Goal: Use online tool/utility

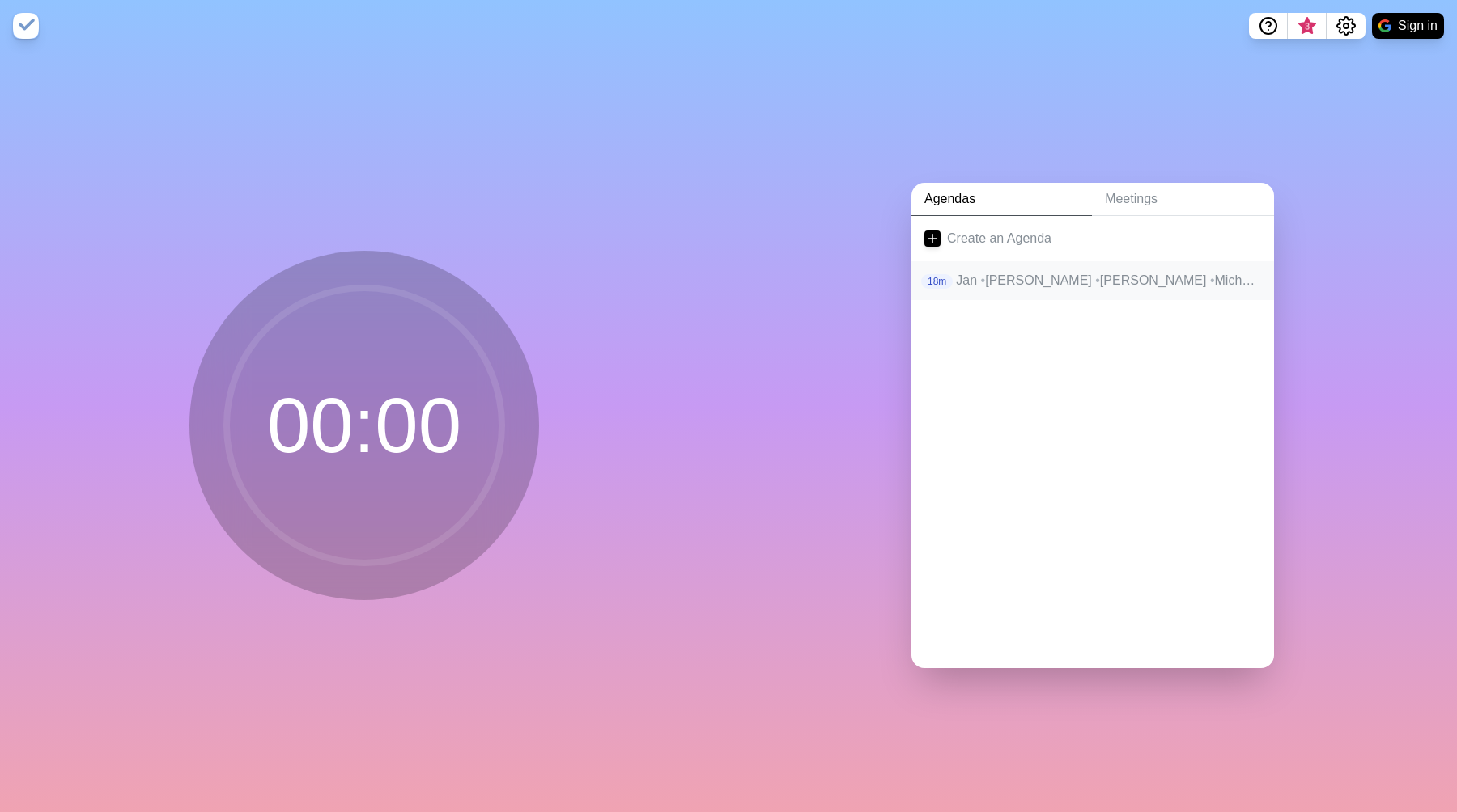
click at [1060, 285] on p "Jan • Heiko • Alex • Micha • Umair • [PERSON_NAME]" at bounding box center [1108, 280] width 305 height 19
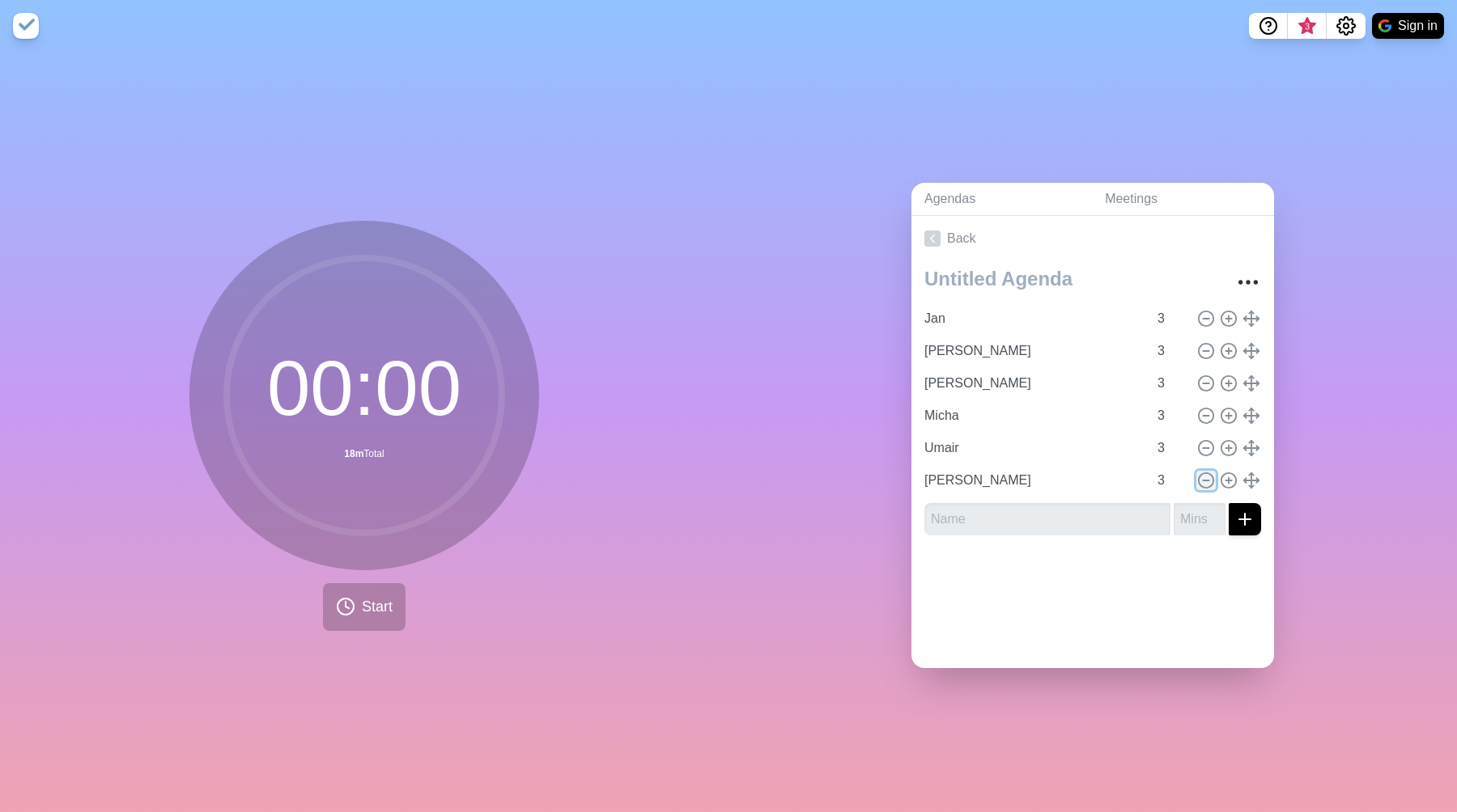
click at [1211, 480] on icon at bounding box center [1206, 480] width 18 height 18
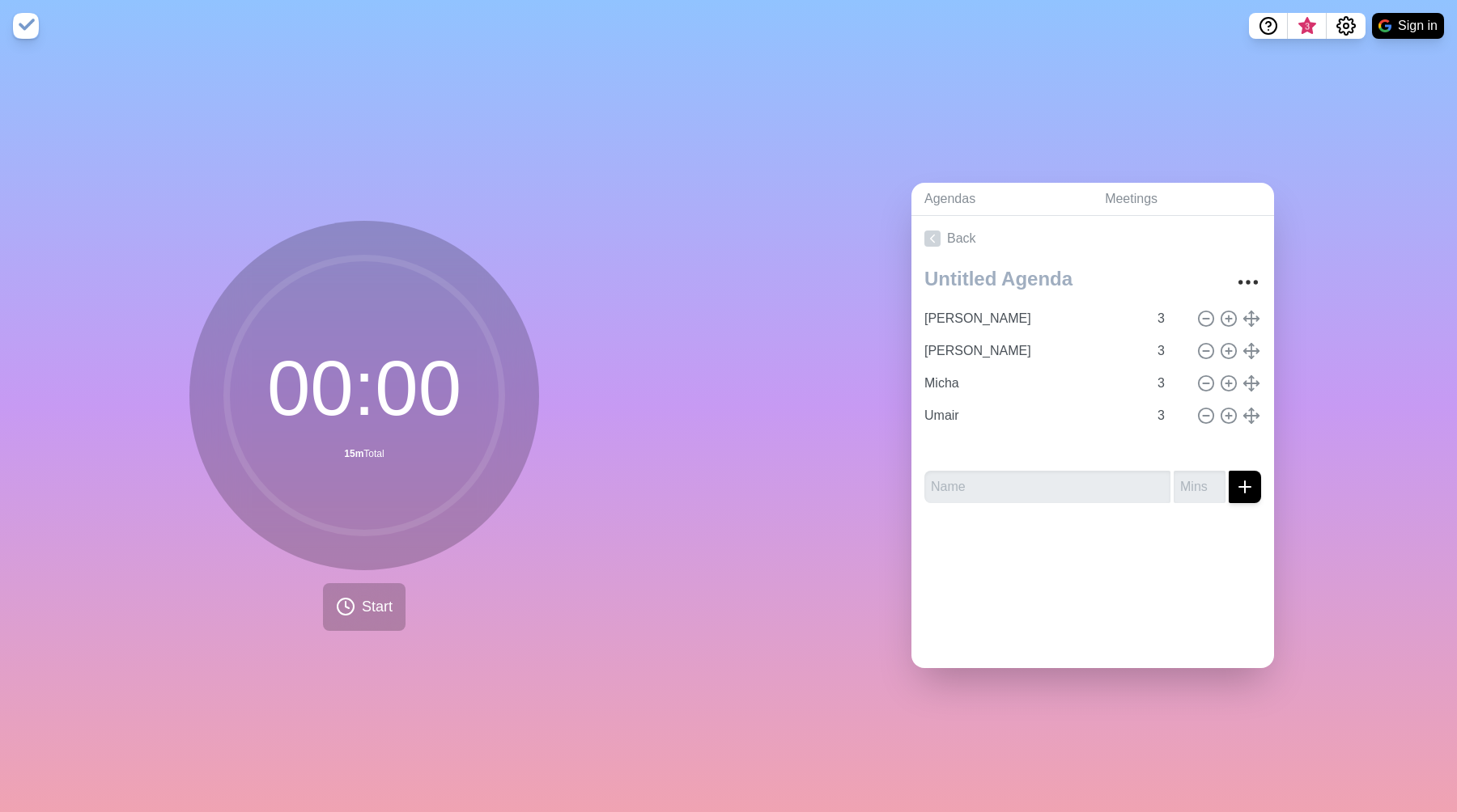
type input "[PERSON_NAME]"
type input "Micha"
type input "Umair"
type input "Jan"
type input "[PERSON_NAME]"
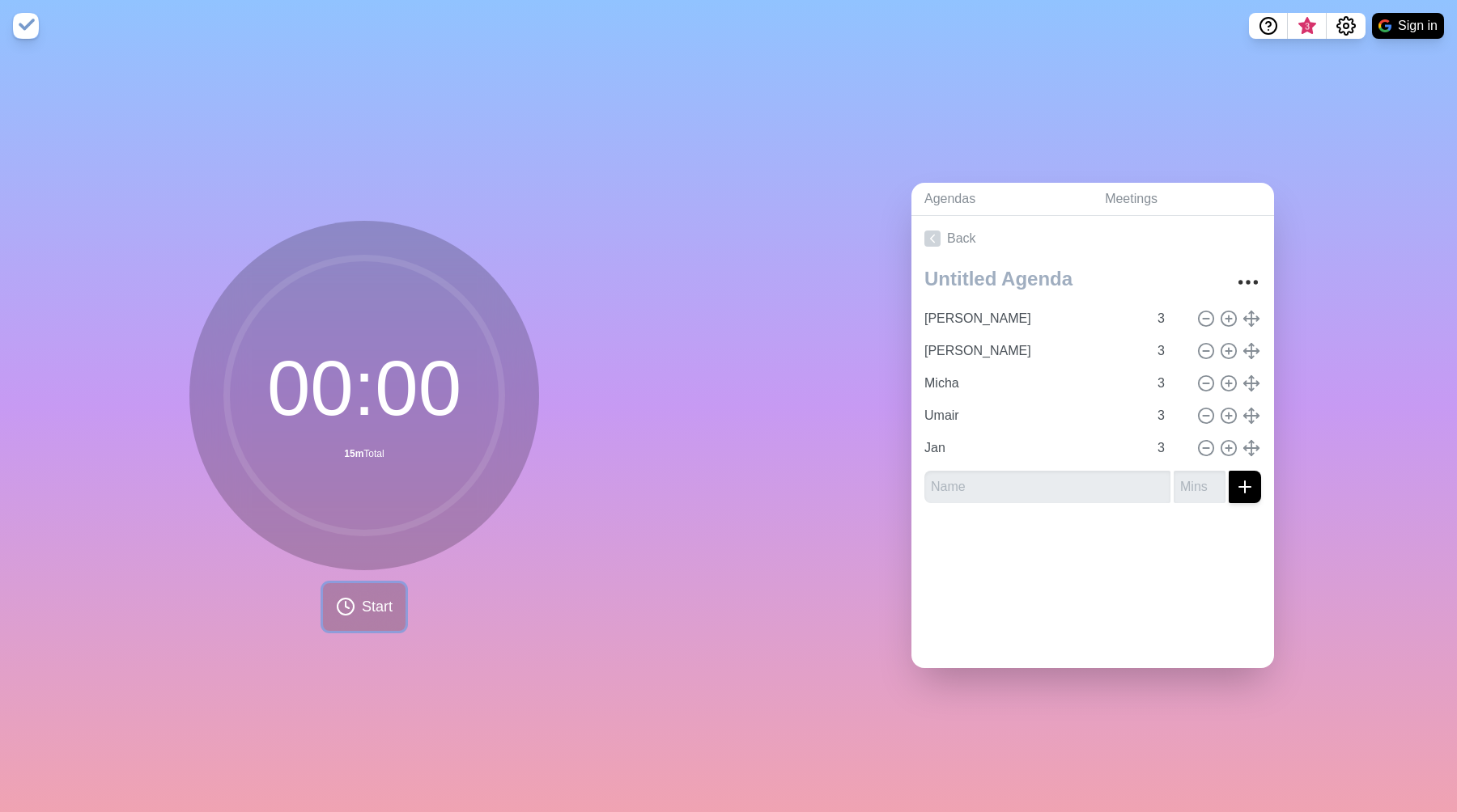
click at [376, 605] on span "Start" at bounding box center [377, 607] width 31 height 22
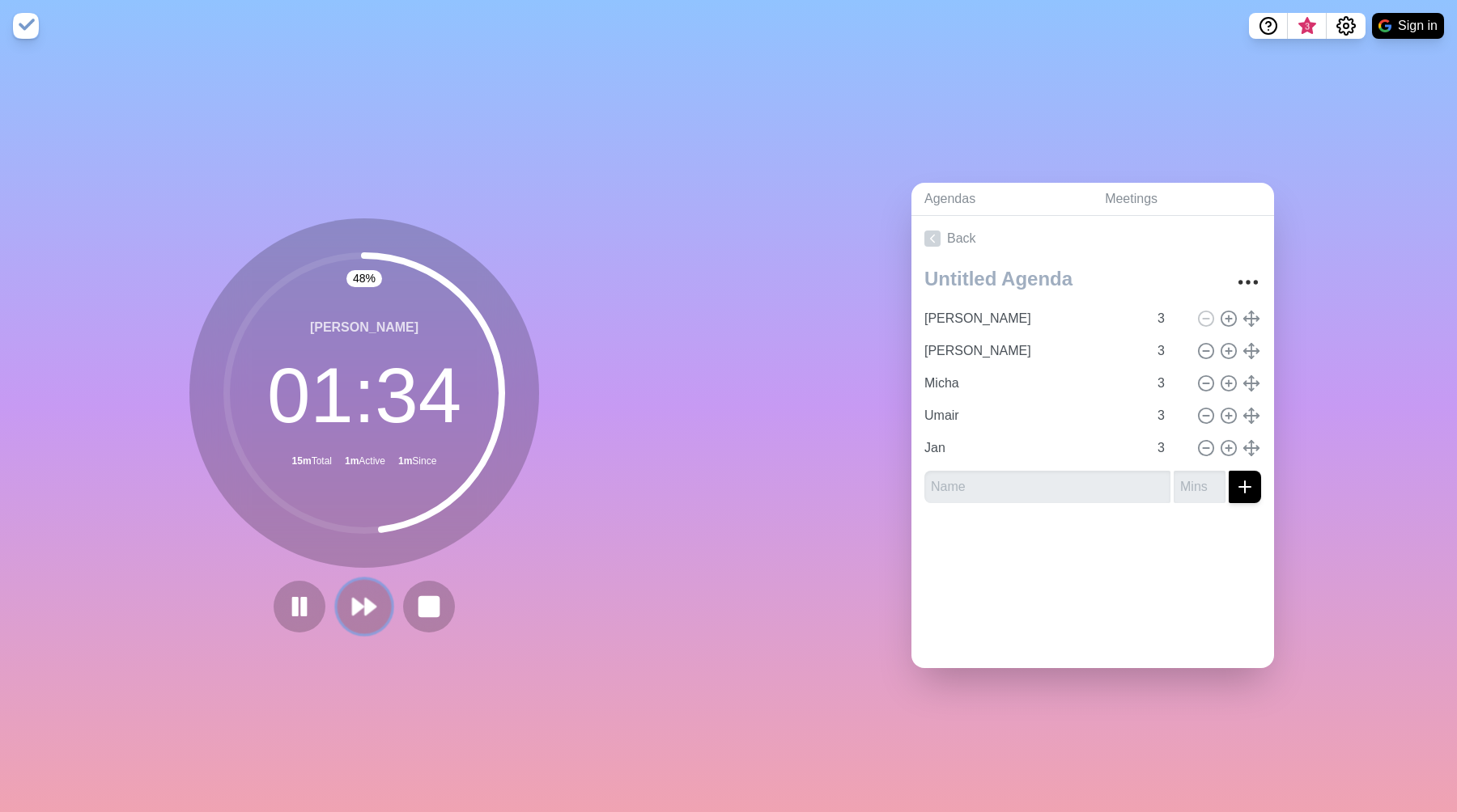
click at [360, 606] on polygon at bounding box center [358, 606] width 11 height 16
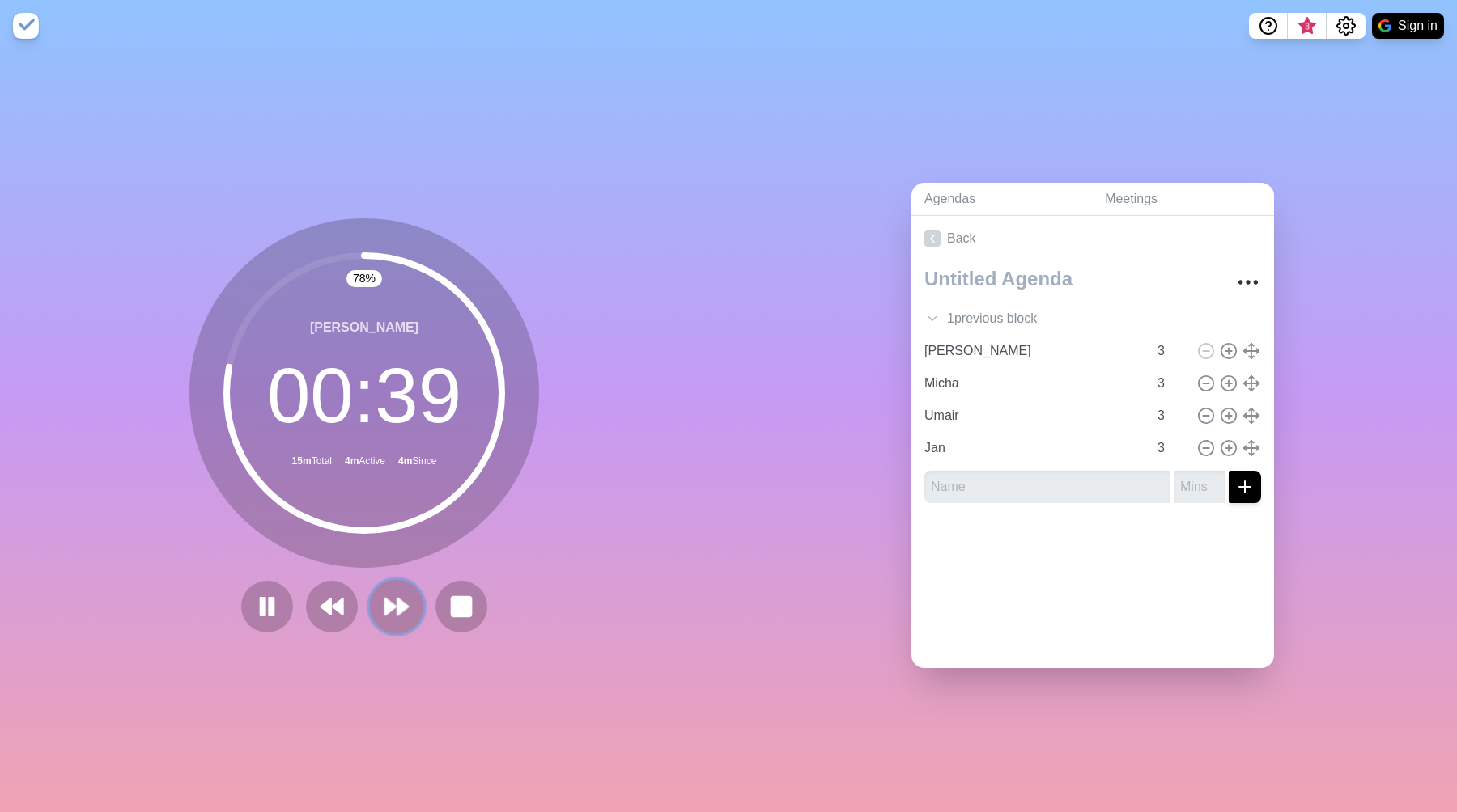
click at [409, 606] on icon at bounding box center [396, 606] width 28 height 28
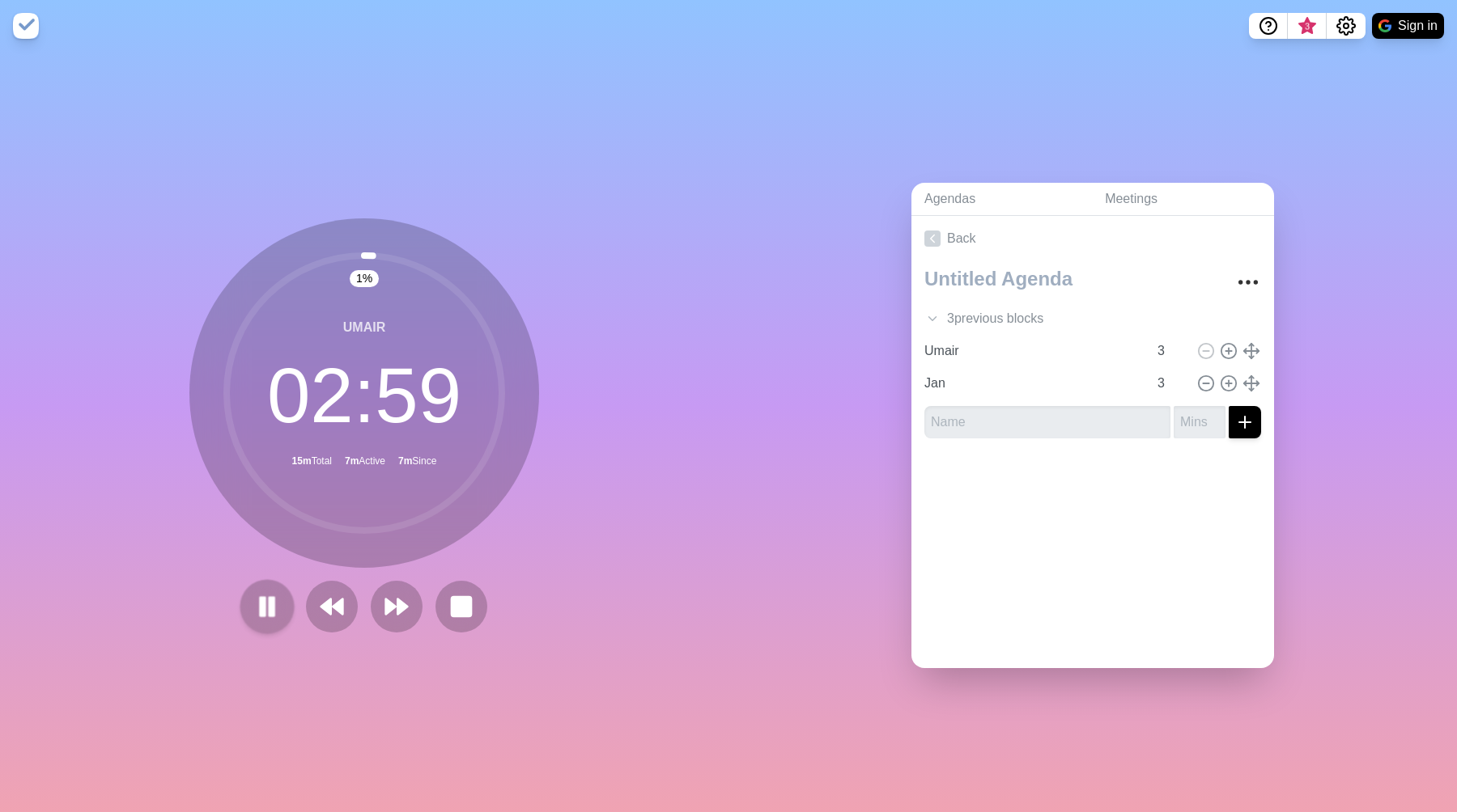
click at [248, 605] on button at bounding box center [267, 606] width 54 height 54
click at [248, 605] on button at bounding box center [267, 606] width 52 height 52
click at [404, 607] on polygon at bounding box center [403, 606] width 11 height 16
